Goal: Task Accomplishment & Management: Complete application form

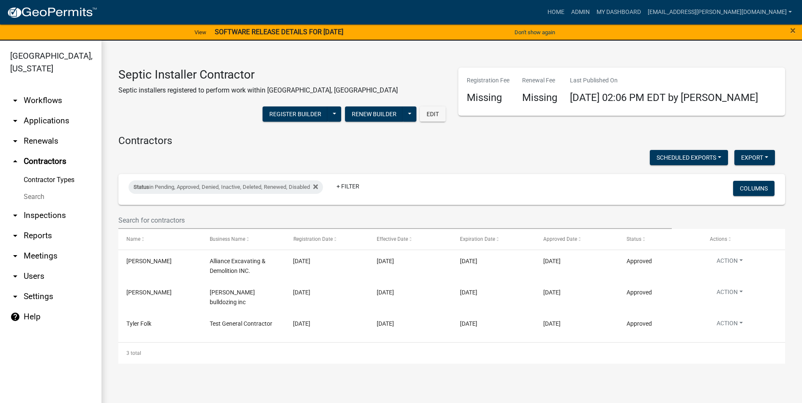
scroll to position [10, 0]
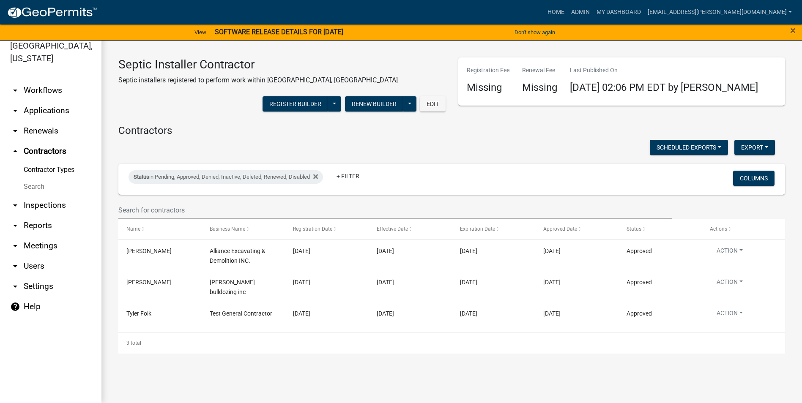
click at [38, 151] on link "arrow_drop_up Contractors" at bounding box center [50, 151] width 101 height 20
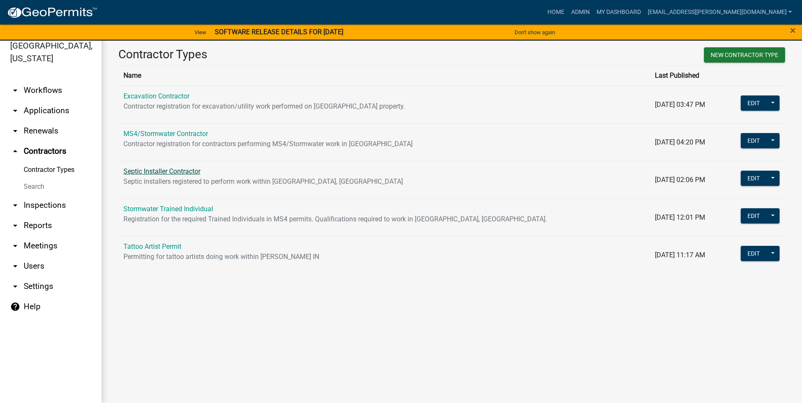
click at [165, 170] on link "Septic Installer Contractor" at bounding box center [161, 171] width 77 height 8
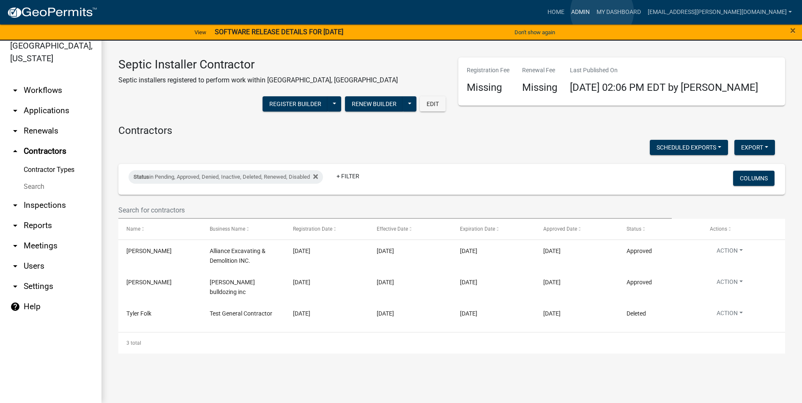
click at [593, 12] on link "Admin" at bounding box center [580, 12] width 25 height 16
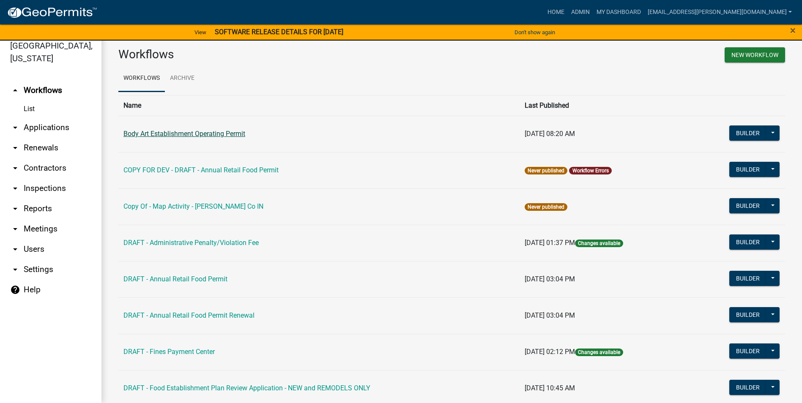
click at [230, 131] on link "Body Art Establishment Operating Permit" at bounding box center [184, 134] width 122 height 8
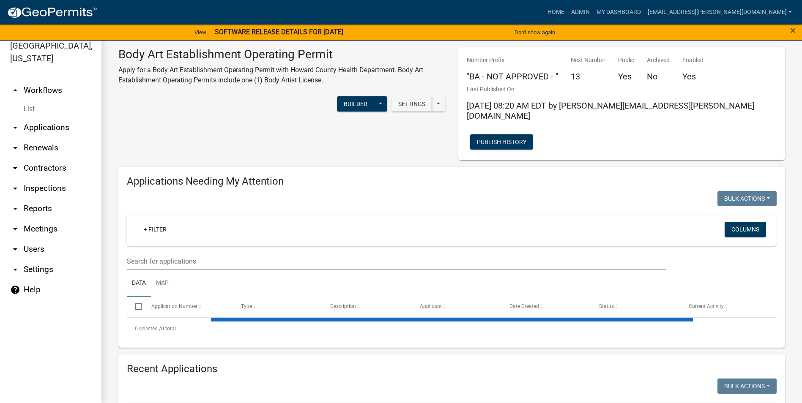
select select "3: 100"
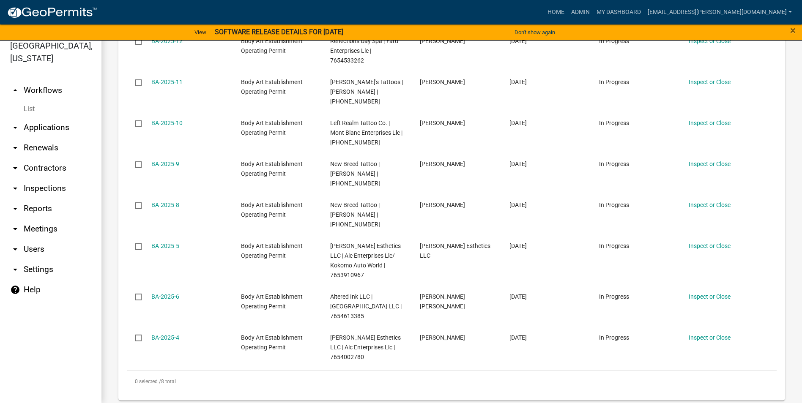
scroll to position [169, 0]
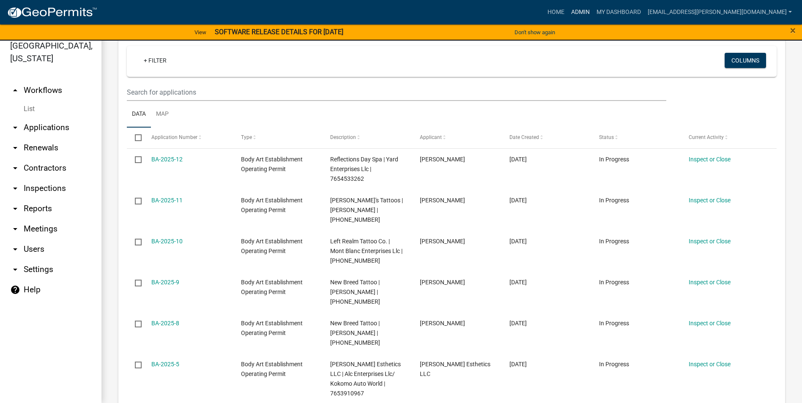
click at [593, 11] on link "Admin" at bounding box center [580, 12] width 25 height 16
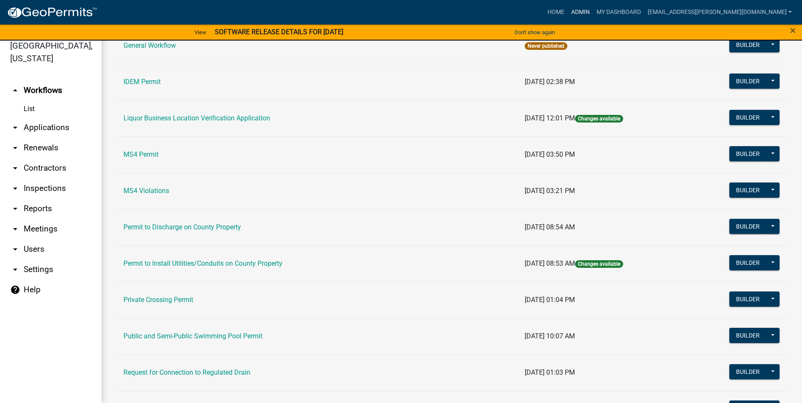
scroll to position [718, 0]
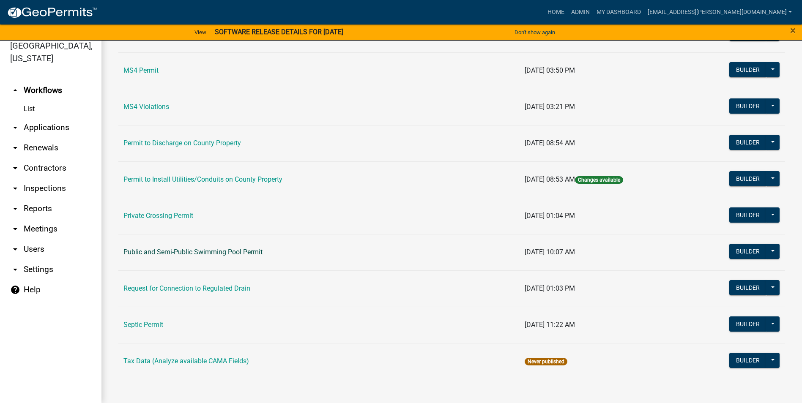
click at [214, 250] on link "Public and Semi-Public Swimming Pool Permit" at bounding box center [192, 252] width 139 height 8
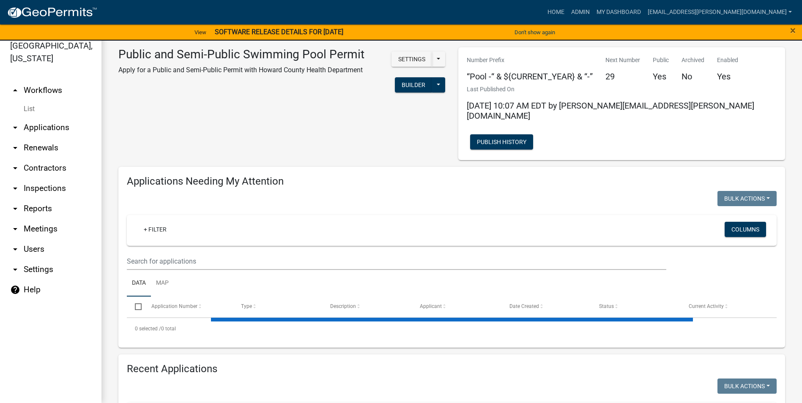
select select "3: 100"
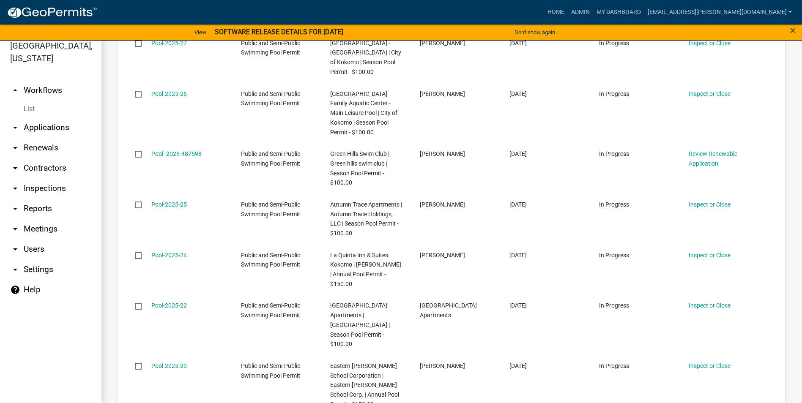
scroll to position [338, 0]
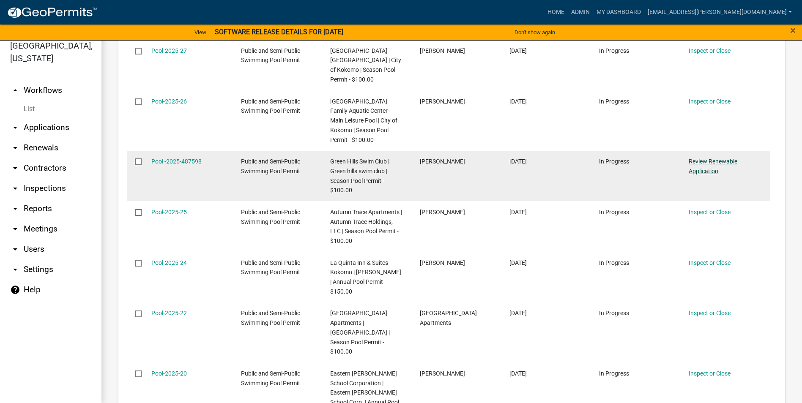
click at [701, 158] on link "Review Renewable Application" at bounding box center [713, 166] width 49 height 16
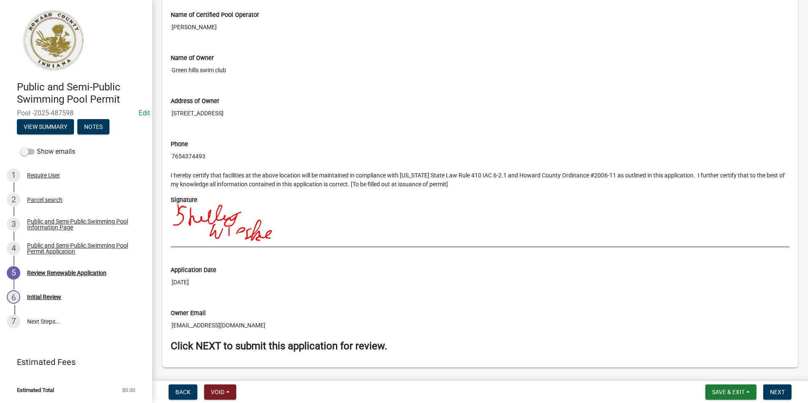
scroll to position [971, 0]
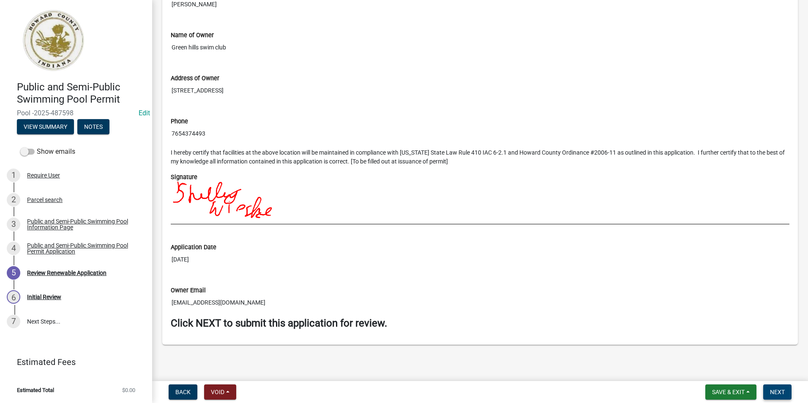
click at [784, 390] on span "Next" at bounding box center [777, 392] width 15 height 7
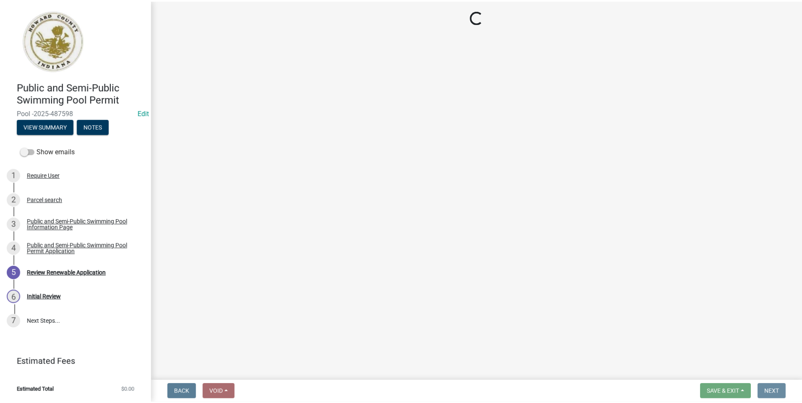
scroll to position [0, 0]
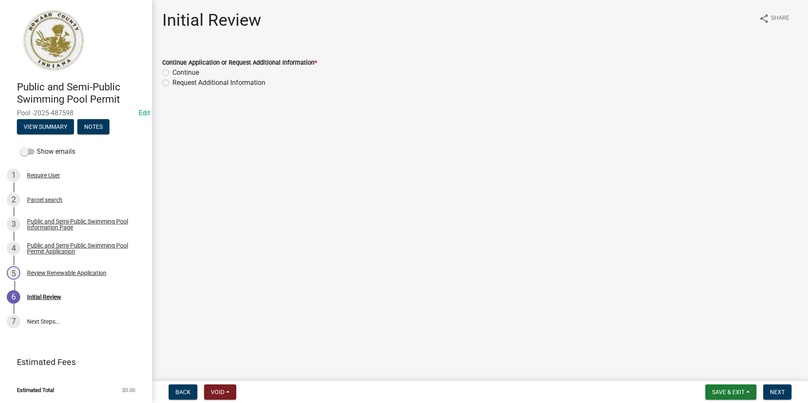
click at [173, 71] on label "Continue" at bounding box center [186, 73] width 27 height 10
click at [173, 71] on input "Continue" at bounding box center [175, 70] width 5 height 5
radio input "true"
click at [775, 388] on button "Next" at bounding box center [778, 392] width 28 height 15
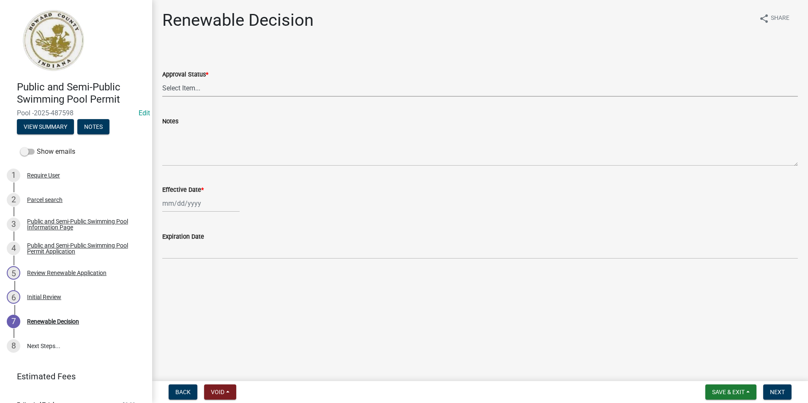
click at [230, 93] on select "Select Item... Approved Denied" at bounding box center [480, 87] width 636 height 17
click at [162, 79] on select "Select Item... Approved Denied" at bounding box center [480, 87] width 636 height 17
select select "6cfd4193-1f57-4c7e-a5e5-f68c9e85a162"
click at [211, 205] on div at bounding box center [200, 203] width 77 height 17
select select "10"
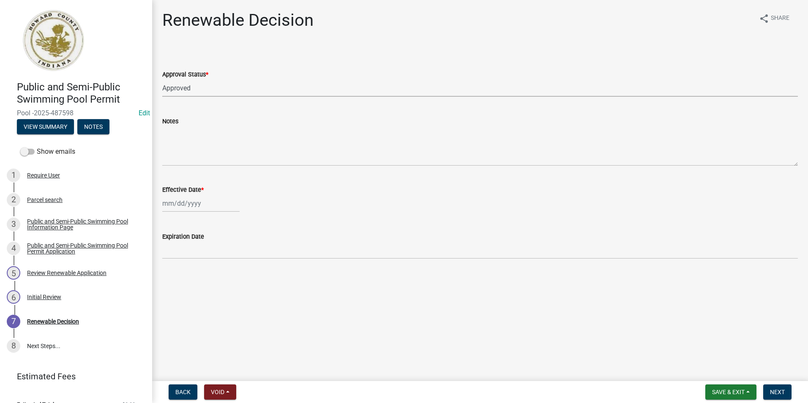
select select "2025"
click at [188, 260] on div "7" at bounding box center [185, 262] width 14 height 14
type input "[DATE]"
click at [774, 394] on span "Next" at bounding box center [777, 392] width 15 height 7
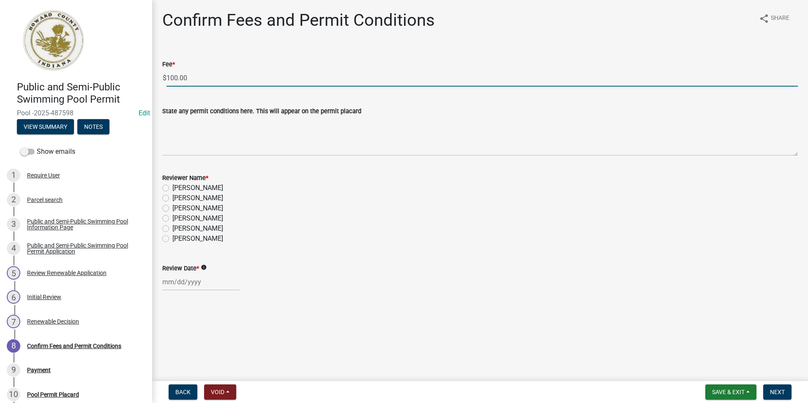
drag, startPoint x: 188, startPoint y: 77, endPoint x: 141, endPoint y: 77, distance: 46.9
click at [141, 77] on div "Public and Semi-Public Swimming Pool Permit Pool -2025-487598 Edit View Summary…" at bounding box center [404, 201] width 808 height 403
type input "0.00"
click at [173, 241] on label "[PERSON_NAME]" at bounding box center [198, 239] width 51 height 10
click at [173, 239] on input "[PERSON_NAME]" at bounding box center [175, 236] width 5 height 5
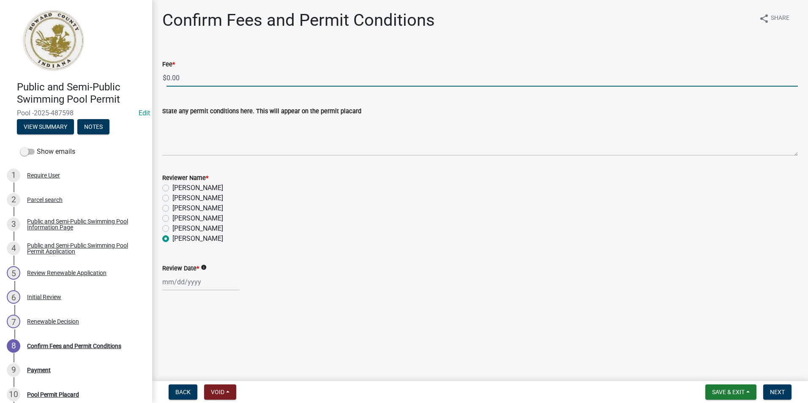
radio input "true"
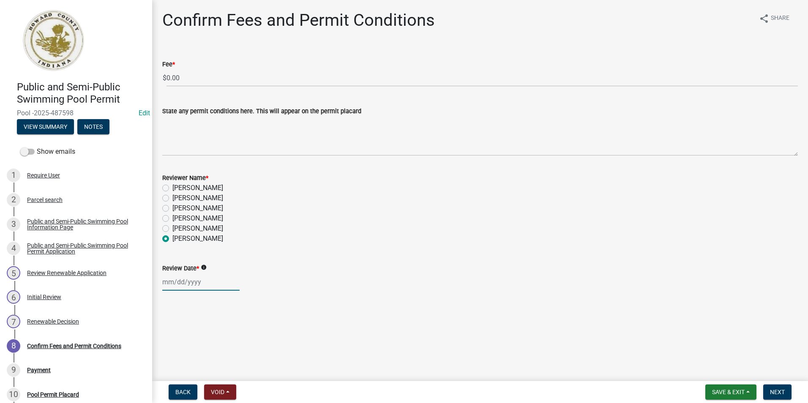
click at [183, 285] on div at bounding box center [200, 282] width 77 height 17
select select "10"
select select "2025"
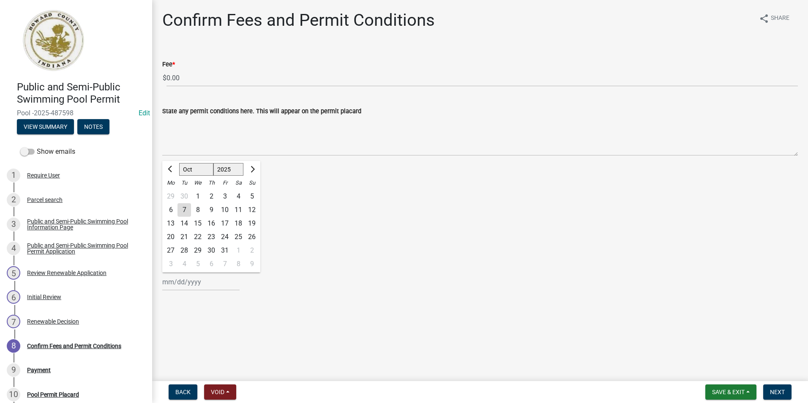
click at [182, 210] on div "7" at bounding box center [185, 210] width 14 height 14
type input "[DATE]"
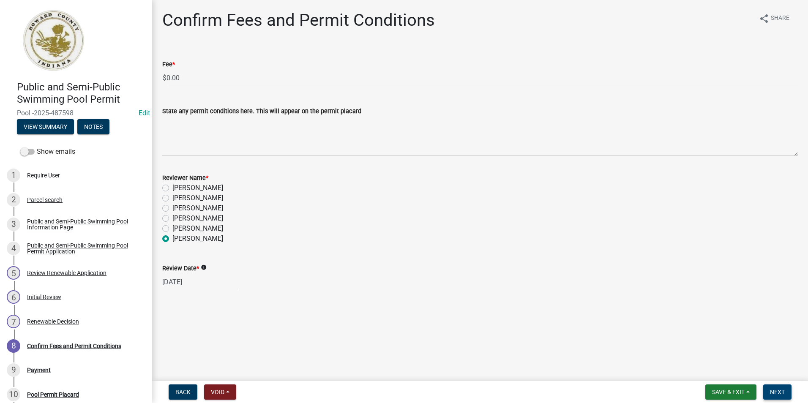
click at [783, 392] on span "Next" at bounding box center [777, 392] width 15 height 7
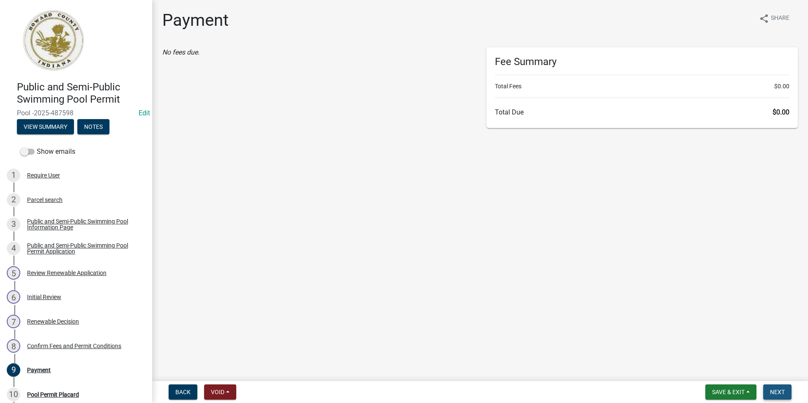
click at [771, 390] on span "Next" at bounding box center [777, 392] width 15 height 7
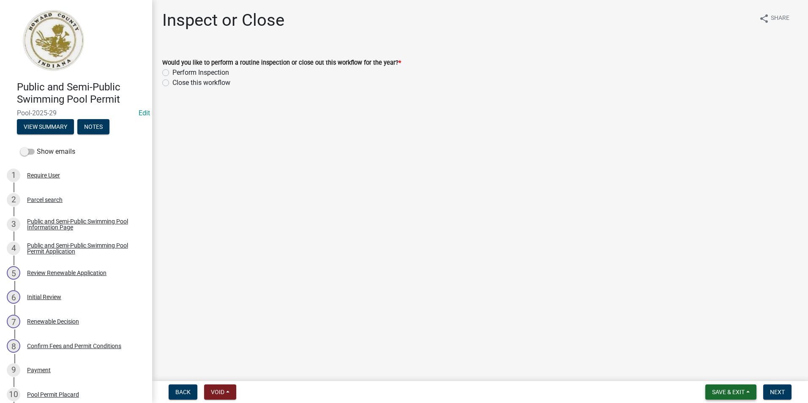
click at [724, 392] on span "Save & Exit" at bounding box center [728, 392] width 33 height 7
click at [724, 371] on button "Save & Exit" at bounding box center [723, 370] width 68 height 20
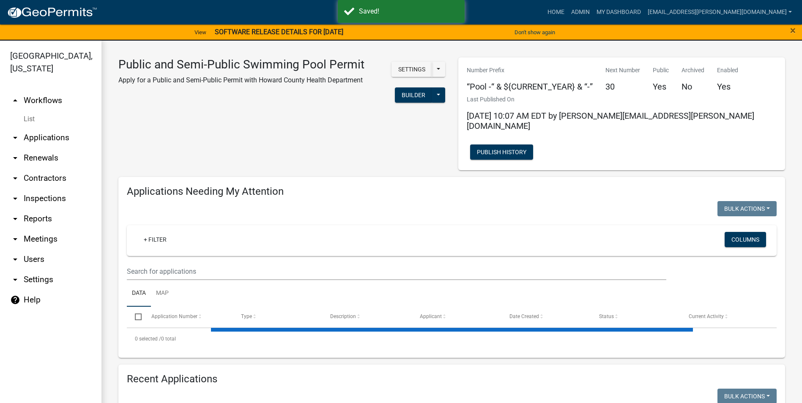
select select "3: 100"
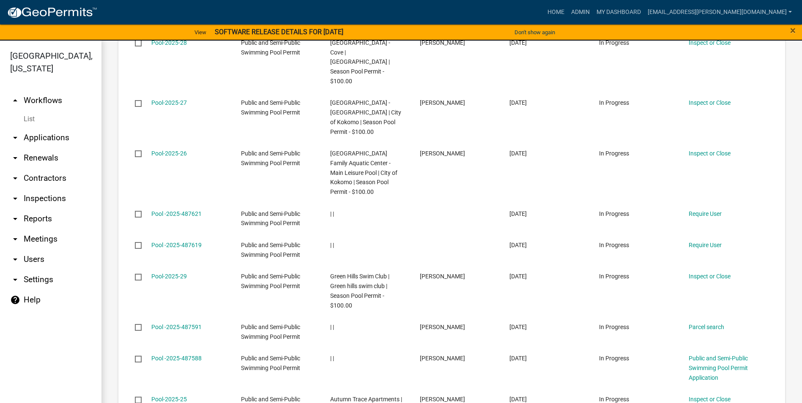
scroll to position [1564, 0]
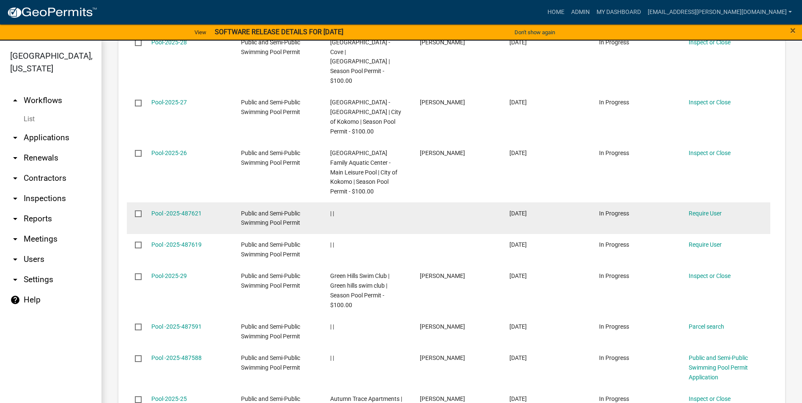
click at [139, 211] on input "checkbox" at bounding box center [137, 213] width 5 height 5
checkbox input "true"
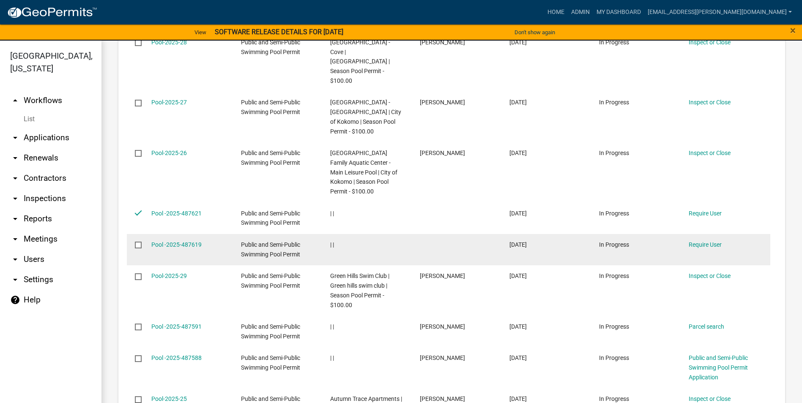
click at [140, 242] on input "checkbox" at bounding box center [137, 244] width 5 height 5
checkbox input "true"
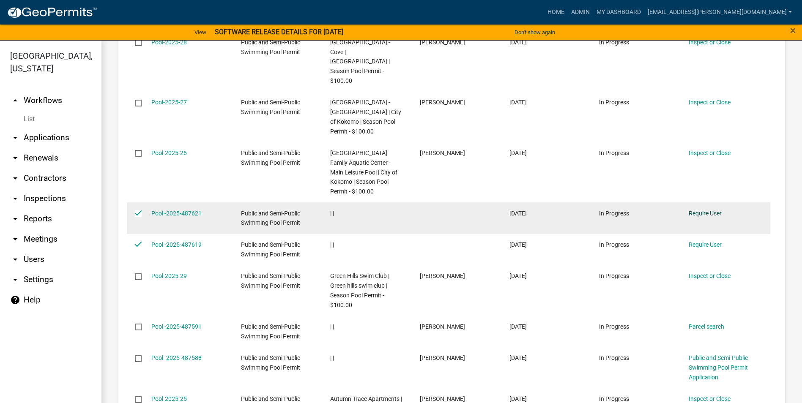
click at [711, 210] on link "Require User" at bounding box center [705, 213] width 33 height 7
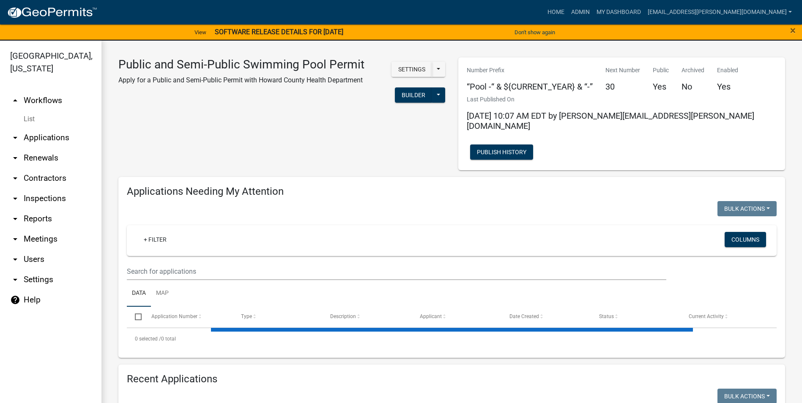
select select "3: 100"
